Goal: Find specific page/section: Find specific page/section

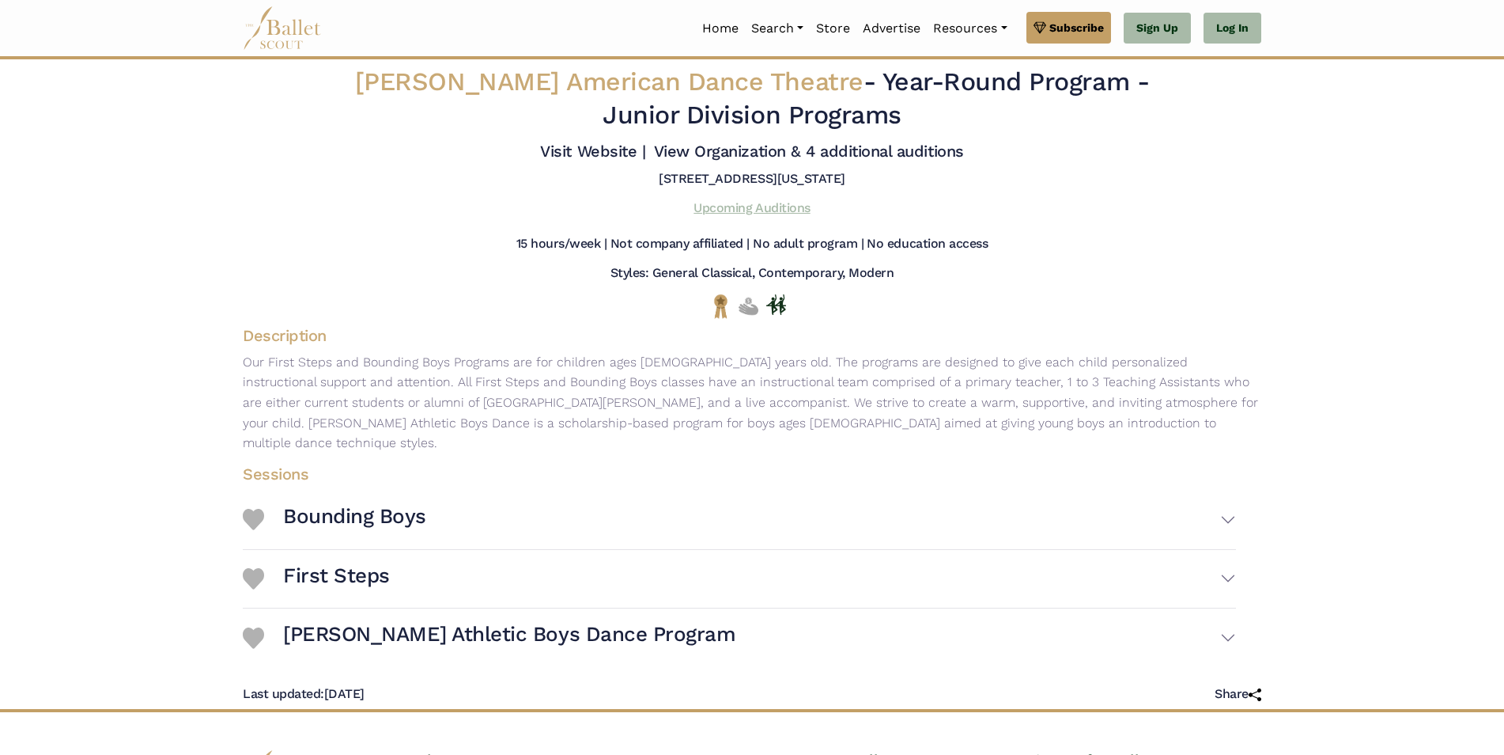
click at [746, 206] on link "Upcoming Auditions" at bounding box center [752, 207] width 116 height 15
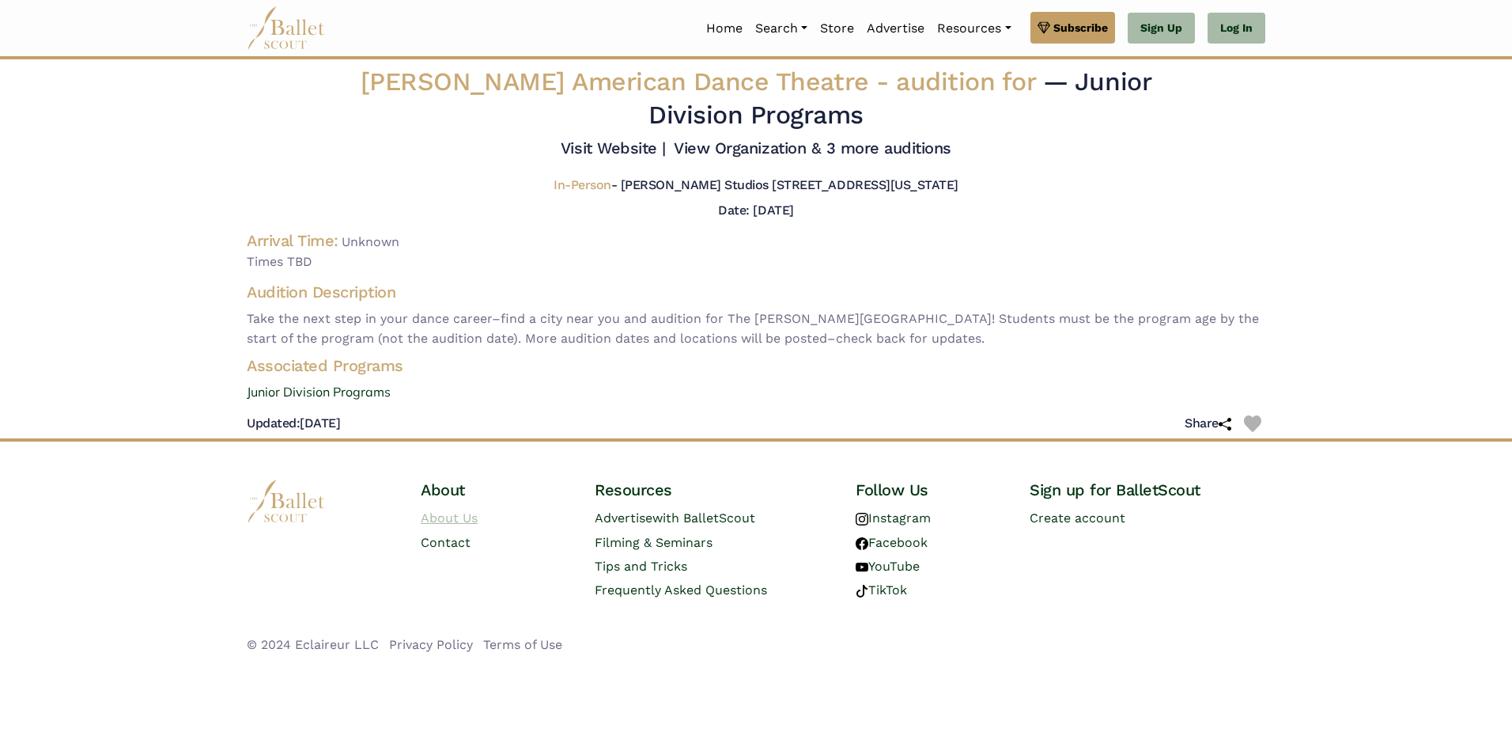
click at [460, 517] on link "About Us" at bounding box center [449, 517] width 57 height 15
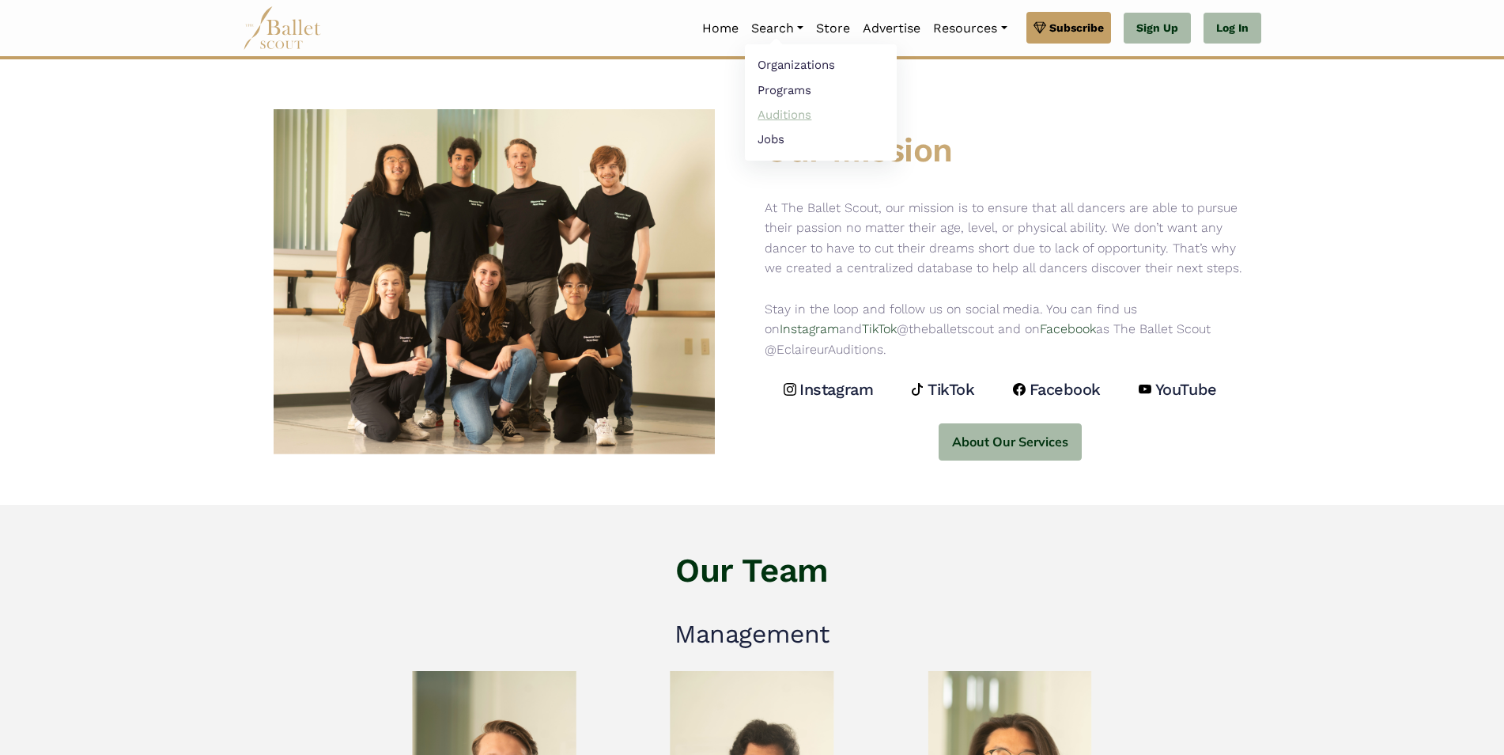
click at [774, 110] on link "Auditions" at bounding box center [821, 114] width 152 height 25
